Goal: Information Seeking & Learning: Learn about a topic

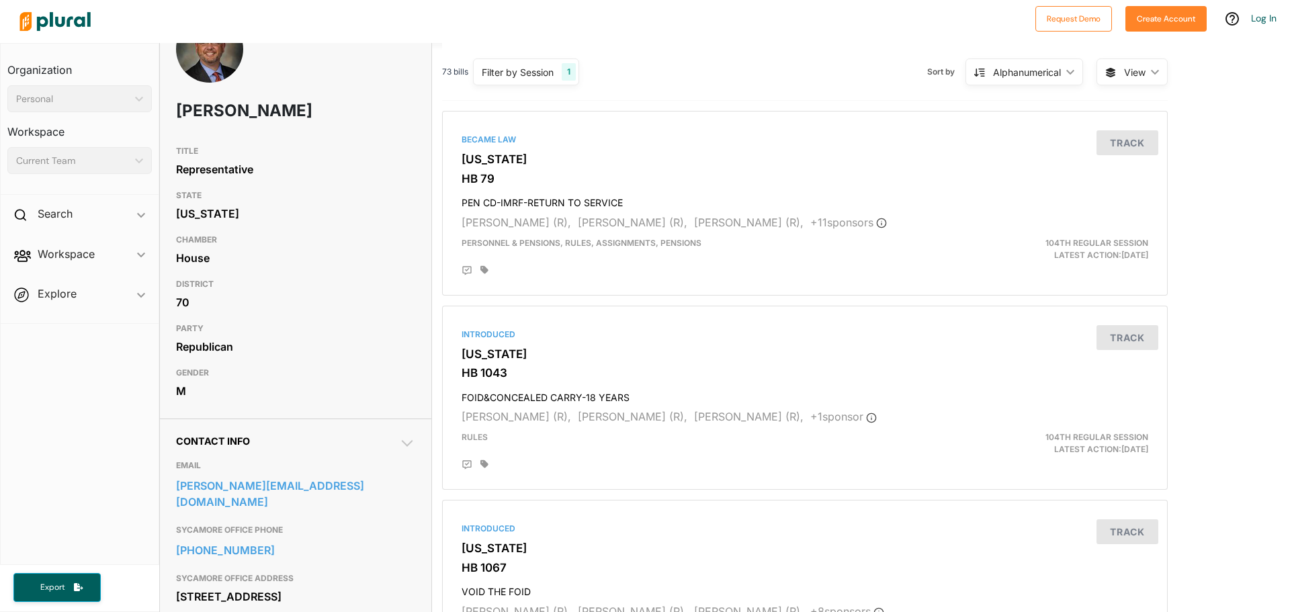
scroll to position [67, 0]
